Goal: Check status: Check status

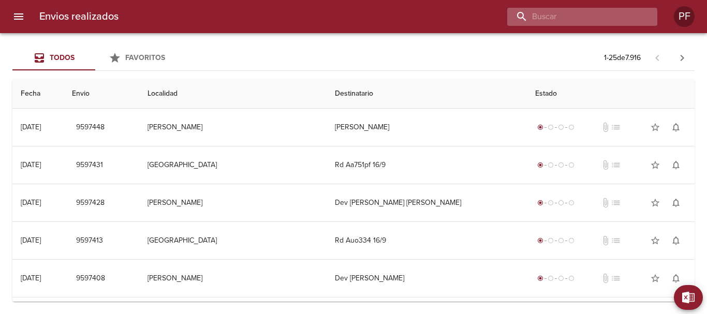
click at [598, 13] on input "buscar" at bounding box center [573, 17] width 132 height 18
paste input "9587306"
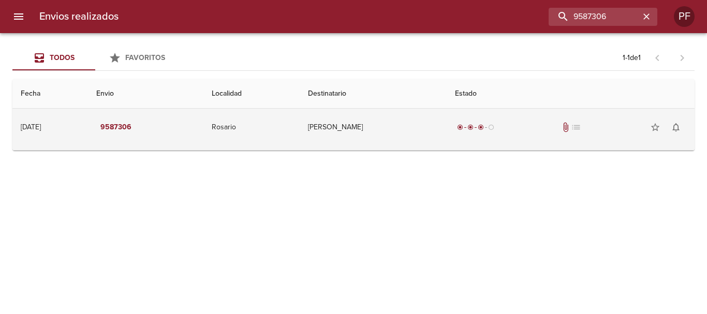
click at [346, 133] on td "[PERSON_NAME]" at bounding box center [373, 127] width 147 height 37
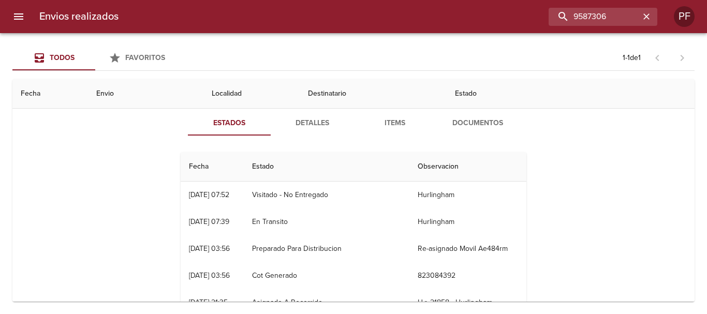
click at [277, 169] on th "Estado" at bounding box center [327, 166] width 166 height 29
click at [309, 123] on span "Detalles" at bounding box center [312, 123] width 70 height 13
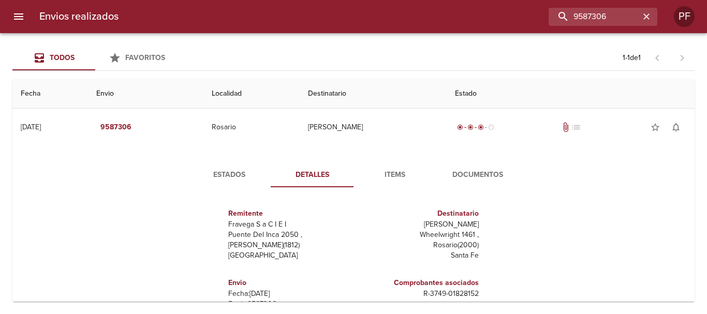
click at [398, 179] on span "Items" at bounding box center [395, 175] width 70 height 13
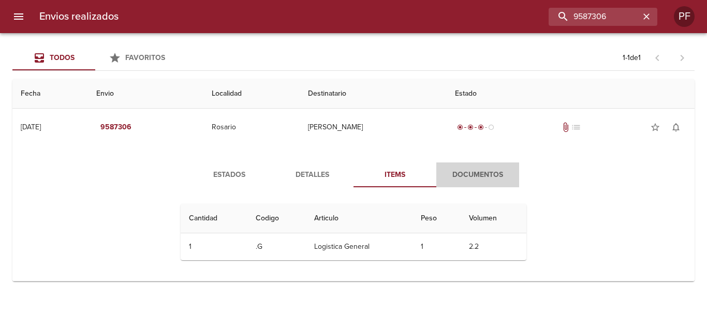
click at [485, 170] on span "Documentos" at bounding box center [477, 175] width 70 height 13
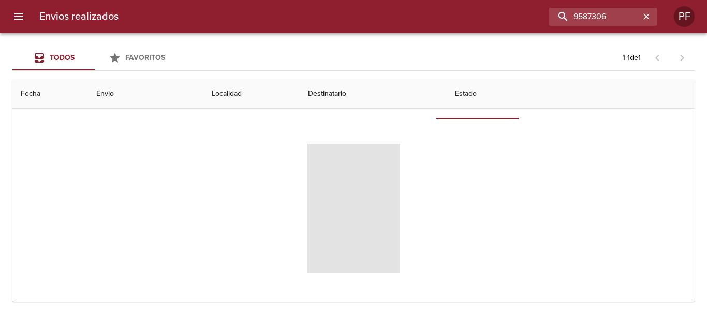
scroll to position [69, 0]
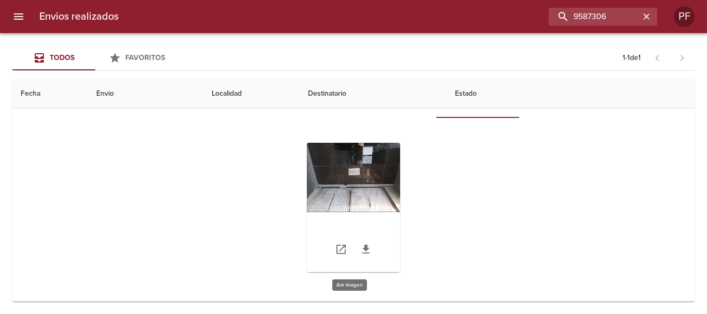
click at [377, 169] on div "Tabla de envíos del cliente" at bounding box center [353, 207] width 93 height 129
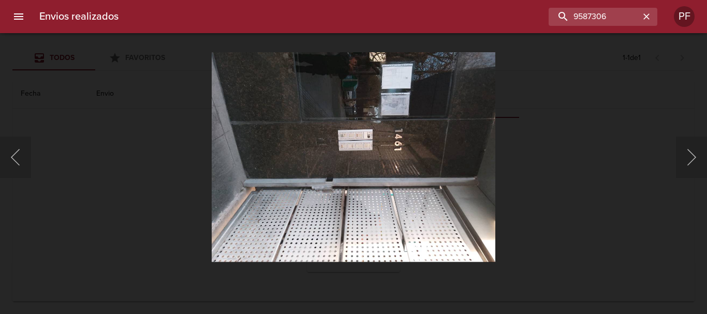
click at [551, 143] on div "Lightbox" at bounding box center [353, 157] width 707 height 314
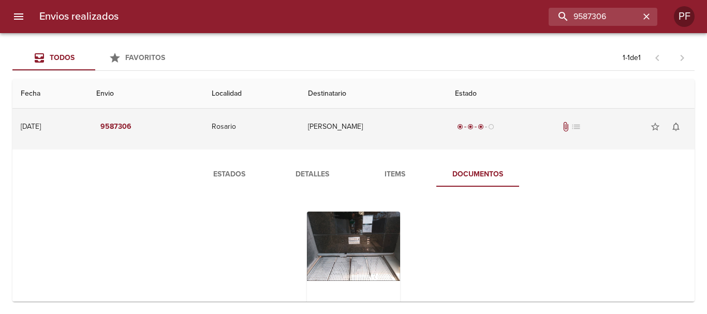
scroll to position [0, 0]
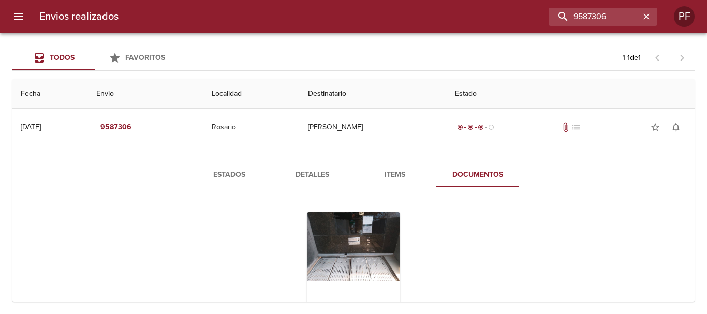
click at [214, 171] on span "Estados" at bounding box center [229, 175] width 70 height 13
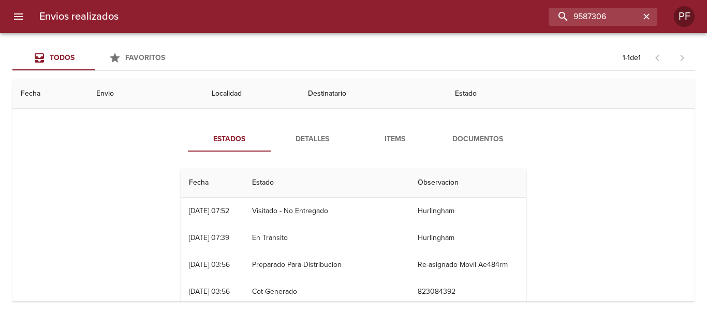
scroll to position [103, 0]
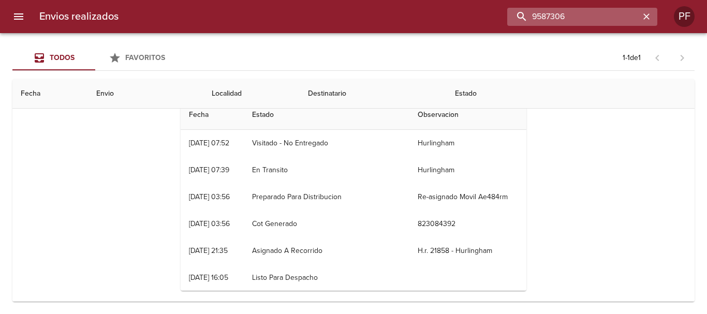
drag, startPoint x: 609, startPoint y: 16, endPoint x: 539, endPoint y: 22, distance: 70.1
click at [540, 22] on input "9587306" at bounding box center [573, 17] width 132 height 18
type input "9"
paste input "9584178"
type input "9584178"
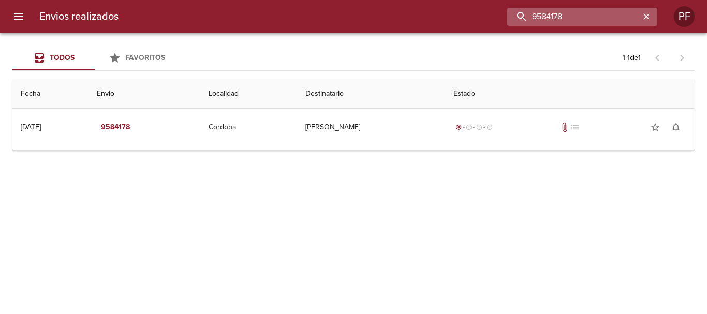
scroll to position [0, 0]
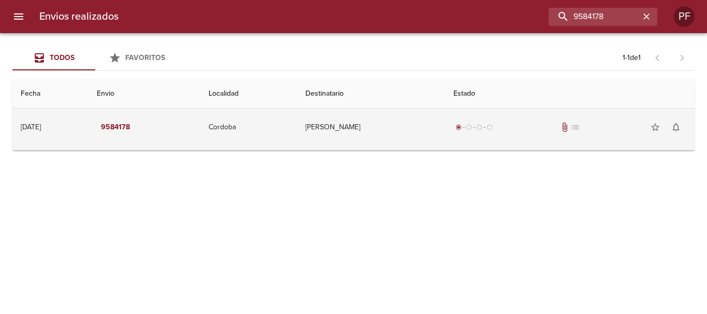
click at [339, 132] on td "[PERSON_NAME]" at bounding box center [371, 127] width 148 height 37
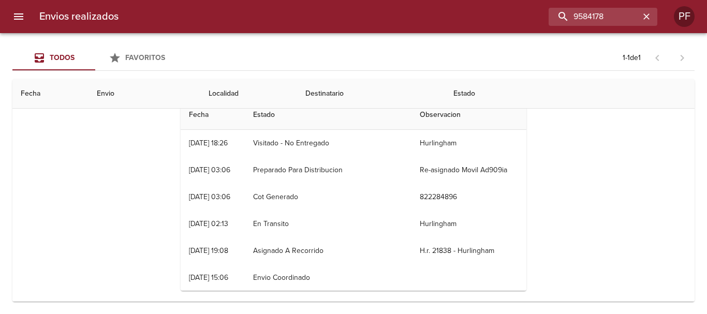
click at [340, 104] on th "Destinatario" at bounding box center [371, 93] width 148 height 29
click at [351, 96] on th "Destinatario" at bounding box center [371, 93] width 148 height 29
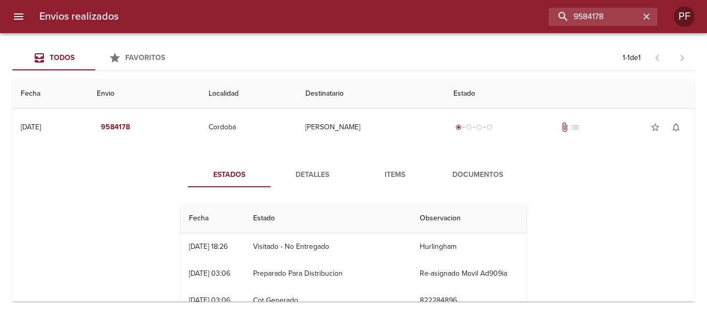
click at [311, 180] on span "Detalles" at bounding box center [312, 175] width 70 height 13
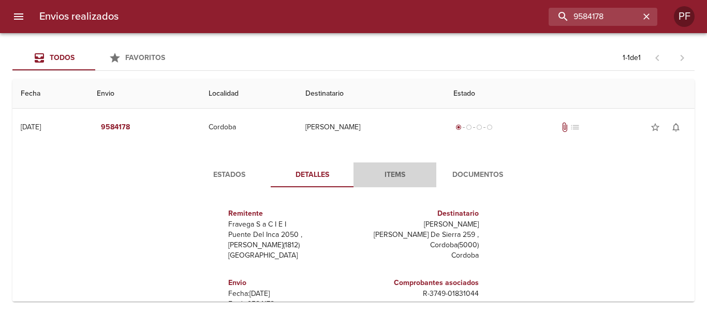
click at [399, 172] on span "Items" at bounding box center [395, 175] width 70 height 13
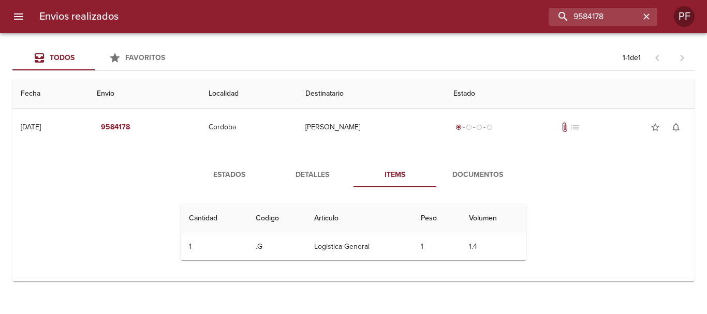
click at [485, 173] on span "Documentos" at bounding box center [477, 175] width 70 height 13
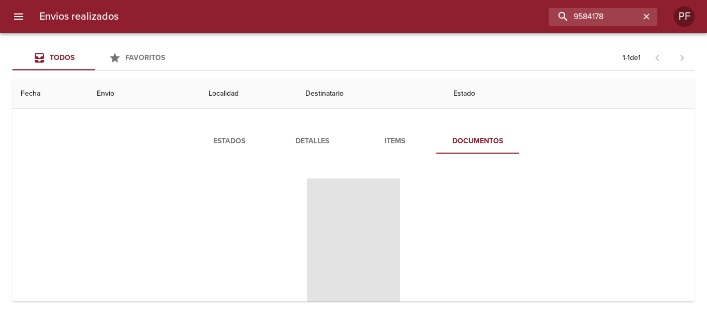
scroll to position [69, 0]
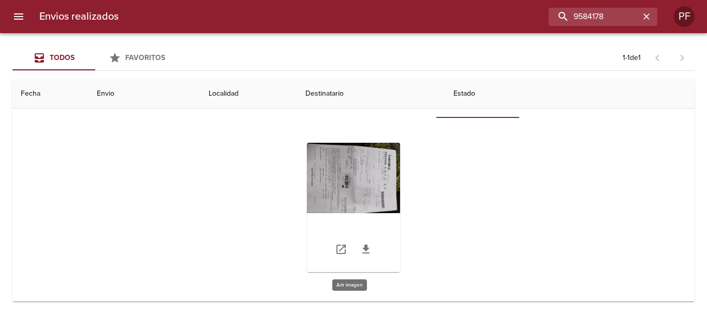
click at [373, 183] on div "Tabla de envíos del cliente" at bounding box center [353, 207] width 93 height 129
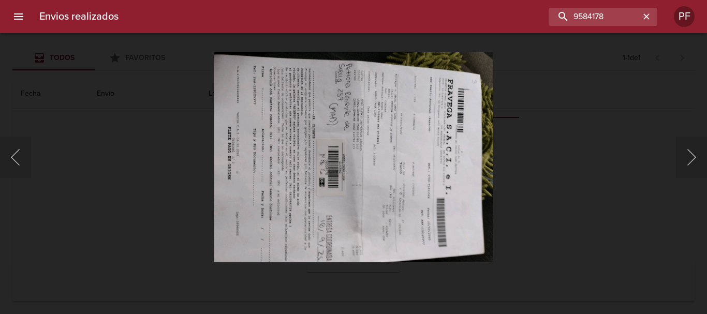
click at [570, 167] on div "Lightbox" at bounding box center [353, 157] width 707 height 314
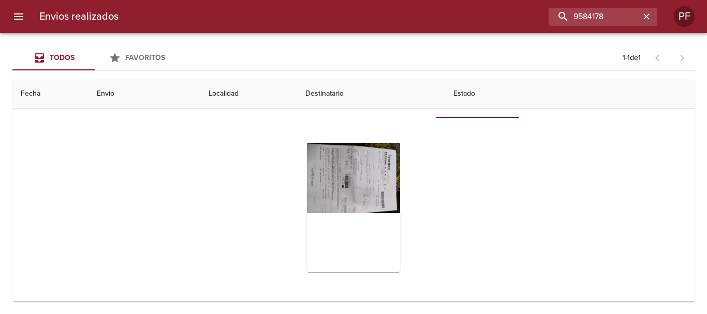
click at [334, 98] on th "Destinatario" at bounding box center [371, 93] width 148 height 29
drag, startPoint x: 219, startPoint y: 96, endPoint x: 231, endPoint y: 95, distance: 12.0
click at [200, 96] on th "Envio" at bounding box center [144, 93] width 112 height 29
click at [243, 92] on th "Localidad" at bounding box center [248, 93] width 97 height 29
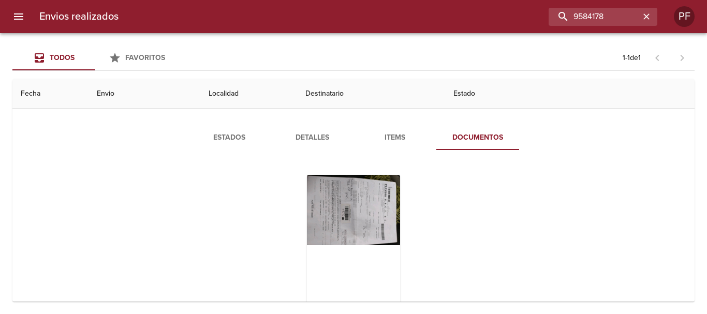
scroll to position [0, 0]
